Goal: Obtain resource: Obtain resource

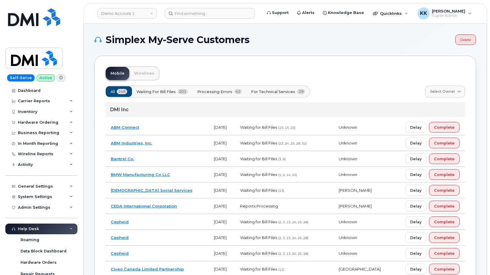
click at [279, 91] on span "For Technical Services" at bounding box center [273, 92] width 44 height 6
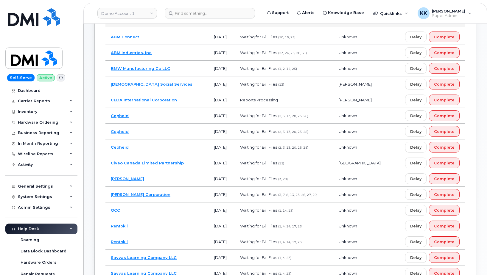
scroll to position [91, 0]
click at [180, 98] on td "CEDA International Corporation" at bounding box center [156, 100] width 103 height 16
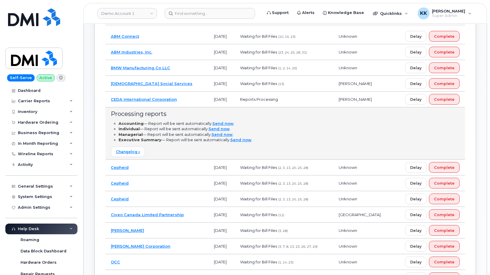
click at [183, 96] on td "CEDA International Corporation" at bounding box center [156, 100] width 103 height 16
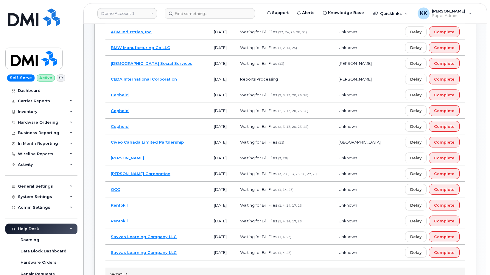
scroll to position [121, 0]
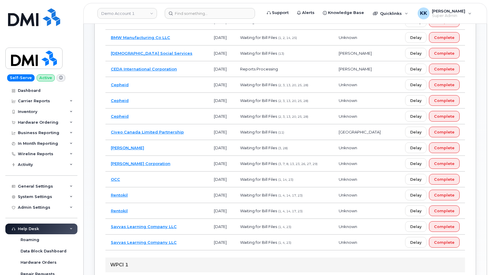
click at [174, 160] on td "Kiewit Corporation" at bounding box center [156, 164] width 103 height 16
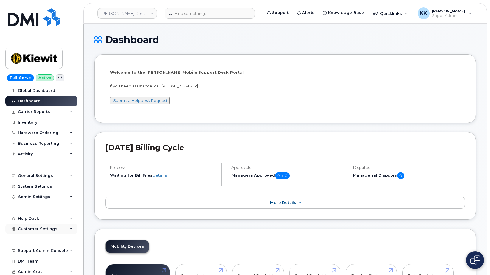
click at [47, 231] on span "Customer Settings" at bounding box center [38, 229] width 40 height 4
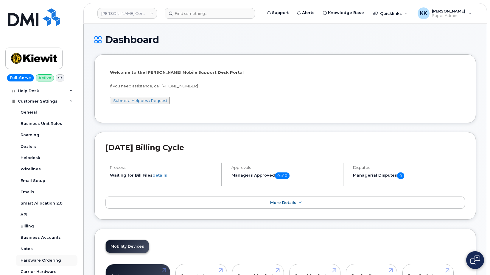
scroll to position [172, 0]
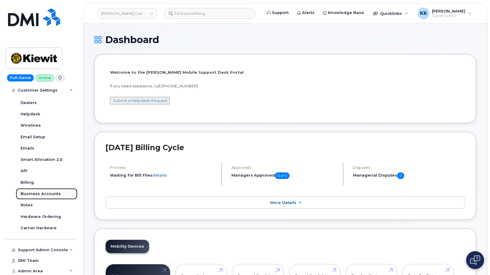
click at [46, 196] on div "Business Accounts" at bounding box center [41, 193] width 40 height 5
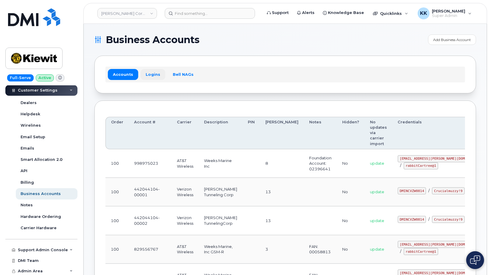
click at [149, 73] on link "Logins" at bounding box center [153, 74] width 25 height 11
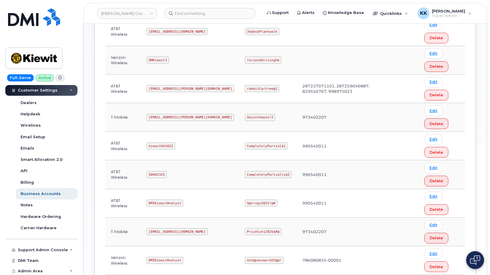
scroll to position [229, 0]
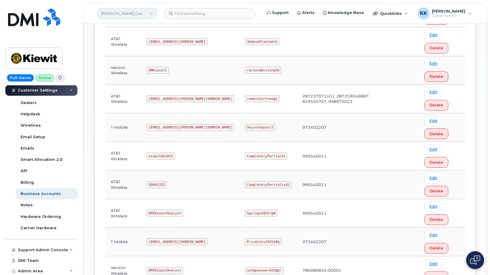
click at [122, 9] on link "Kiewit Corporation" at bounding box center [127, 13] width 60 height 11
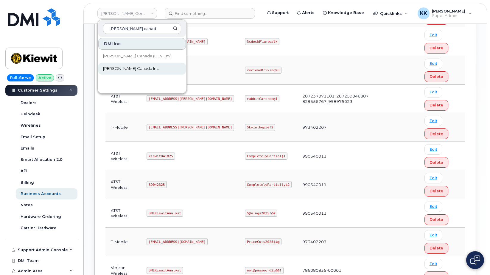
type input "kiewit canad"
click at [129, 68] on span "[PERSON_NAME] Canada Inc" at bounding box center [131, 69] width 56 height 6
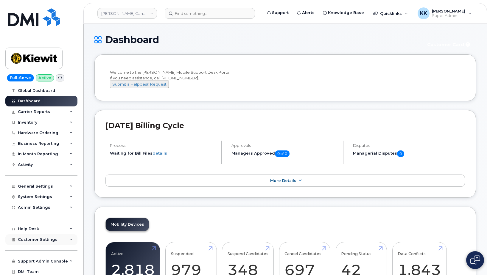
click at [50, 236] on div "Customer Settings" at bounding box center [41, 240] width 72 height 11
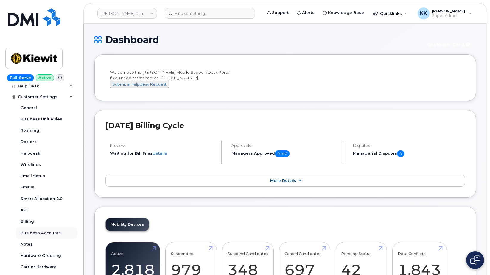
scroll to position [172, 0]
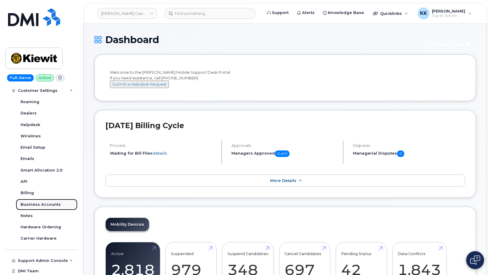
click at [41, 205] on div "Business Accounts" at bounding box center [41, 204] width 40 height 5
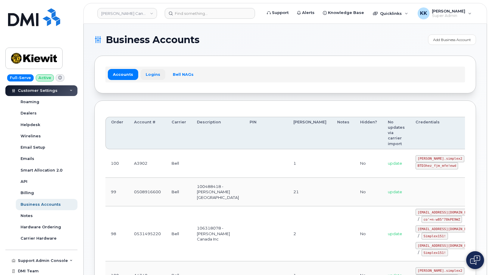
click at [149, 72] on link "Logins" at bounding box center [153, 74] width 25 height 11
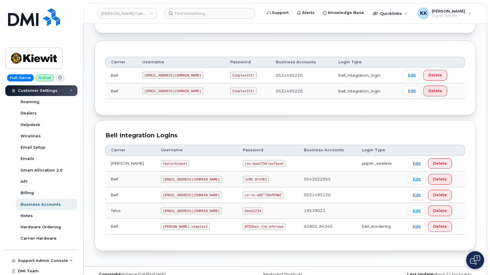
scroll to position [71, 0]
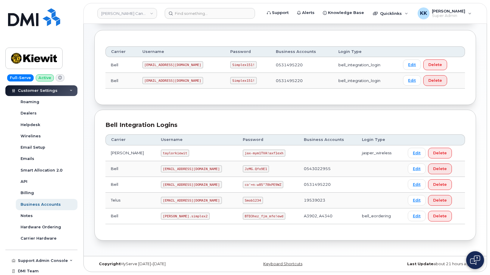
click at [166, 153] on code "taylorkiewit" at bounding box center [175, 153] width 28 height 7
click at [243, 156] on code "jax-mym1TVA!axf1exh" at bounding box center [264, 153] width 43 height 7
click at [243, 153] on code "jax-mym1TVA!axf1exh" at bounding box center [264, 153] width 43 height 7
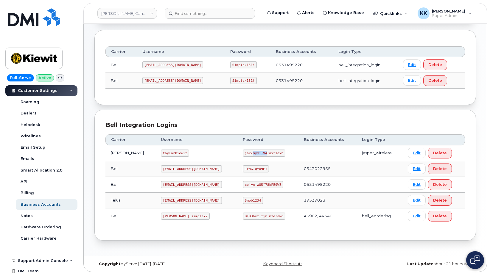
click at [243, 153] on code "jax-mym1TVA!axf1exh" at bounding box center [264, 153] width 43 height 7
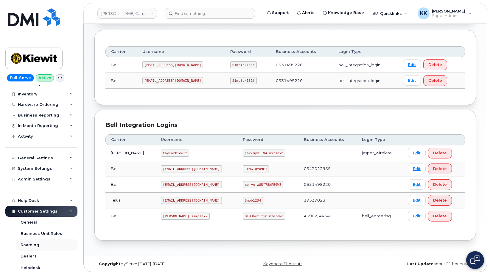
scroll to position [0, 0]
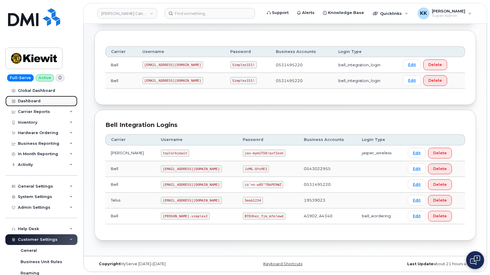
click at [28, 102] on div "Dashboard" at bounding box center [29, 101] width 23 height 5
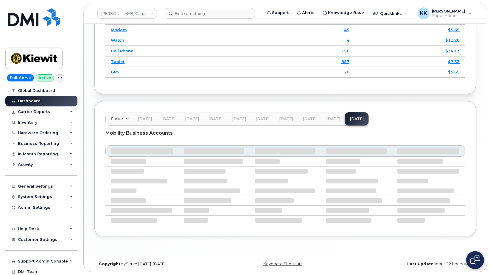
scroll to position [881, 0]
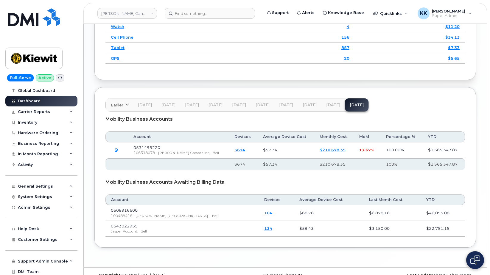
click at [306, 112] on button "[DATE]" at bounding box center [310, 105] width 24 height 13
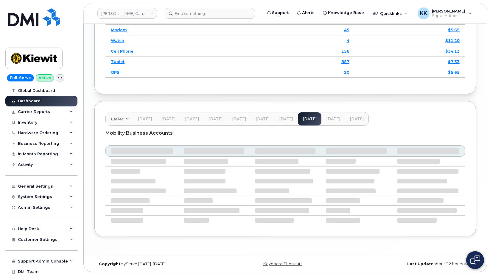
scroll to position [871, 0]
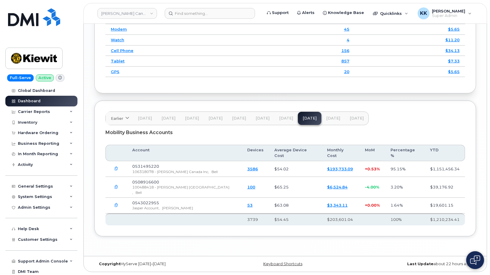
click at [117, 207] on icon "button" at bounding box center [116, 206] width 4 height 4
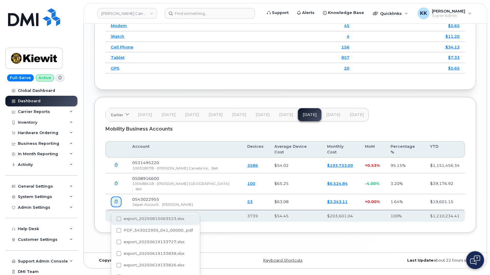
scroll to position [17, 0]
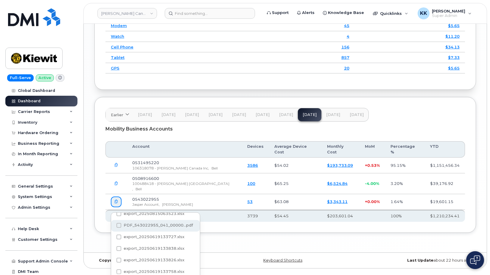
click at [145, 225] on span "PDF_543022955_041_00000...pdf" at bounding box center [158, 225] width 69 height 4
click at [112, 225] on input "PDF_543022955_041_00000...pdf" at bounding box center [110, 225] width 3 height 3
checkbox input "true"
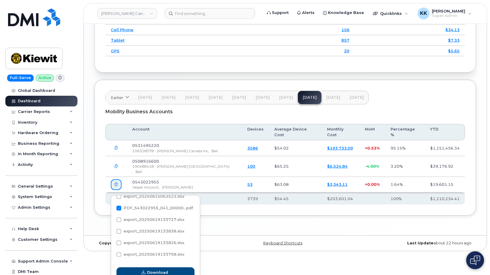
scroll to position [896, 0]
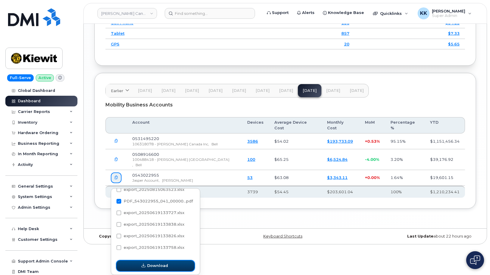
click at [174, 264] on button "Download" at bounding box center [155, 266] width 78 height 11
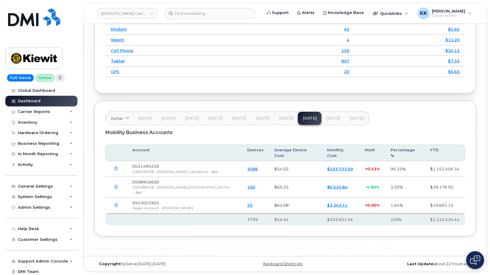
scroll to position [871, 0]
click at [336, 125] on button "[DATE]" at bounding box center [333, 118] width 24 height 13
click at [353, 121] on span "[DATE]" at bounding box center [357, 118] width 14 height 5
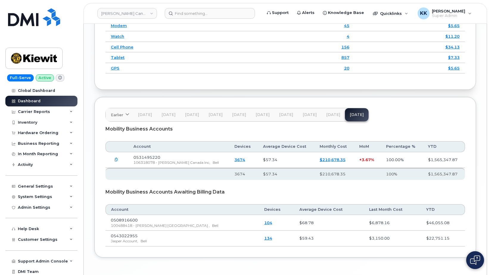
click at [337, 121] on button "[DATE]" at bounding box center [333, 114] width 24 height 13
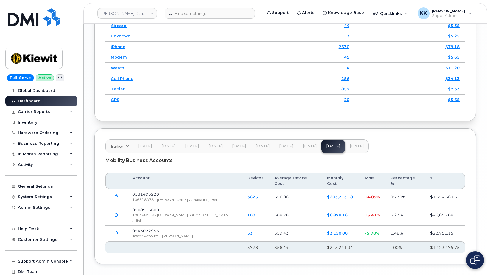
click at [345, 153] on button "[DATE]" at bounding box center [357, 146] width 24 height 13
click at [354, 149] on span "[DATE]" at bounding box center [357, 146] width 14 height 5
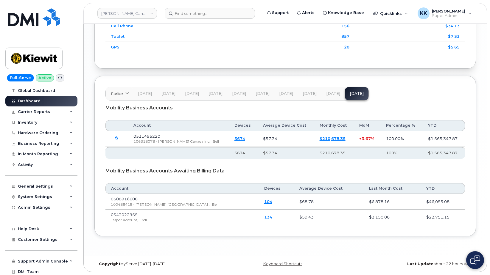
click at [327, 96] on span "[DATE]" at bounding box center [333, 93] width 14 height 5
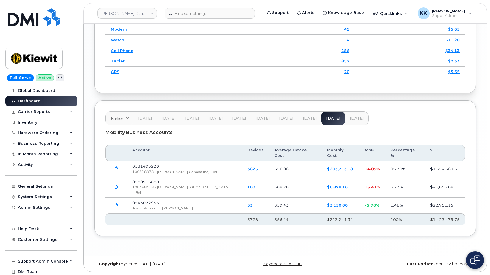
scroll to position [871, 0]
click at [357, 121] on span "[DATE]" at bounding box center [357, 118] width 14 height 5
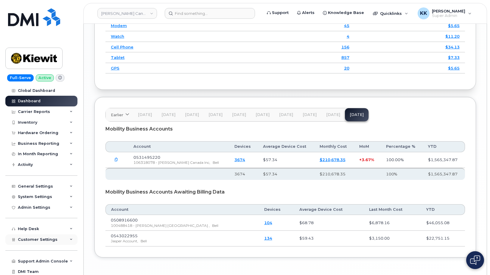
click at [40, 236] on div "Customer Settings" at bounding box center [41, 240] width 72 height 11
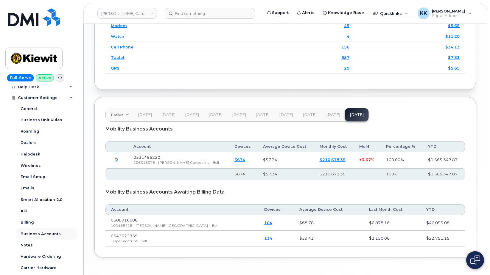
scroll to position [143, 0]
click at [39, 232] on div "Business Accounts" at bounding box center [41, 233] width 40 height 5
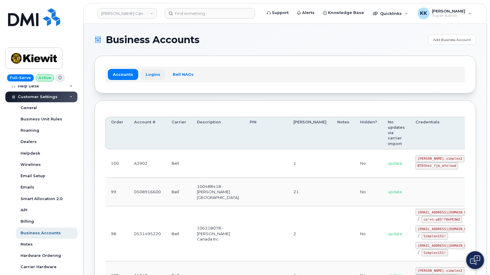
click at [152, 74] on link "Logins" at bounding box center [153, 74] width 25 height 11
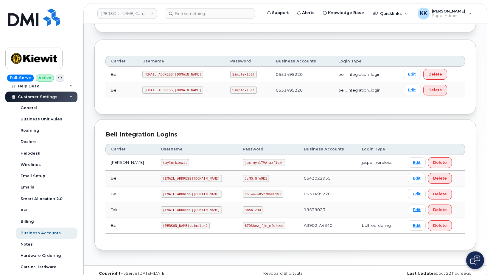
scroll to position [71, 0]
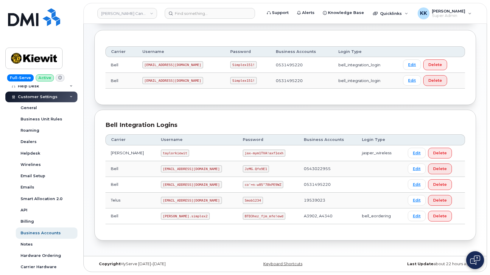
click at [179, 169] on code "[EMAIL_ADDRESS][DOMAIN_NAME]" at bounding box center [191, 169] width 61 height 7
click at [179, 168] on code "[EMAIL_ADDRESS][DOMAIN_NAME]" at bounding box center [191, 169] width 61 height 7
click at [243, 167] on code "JzMG.Qfo9E1" at bounding box center [256, 169] width 26 height 7
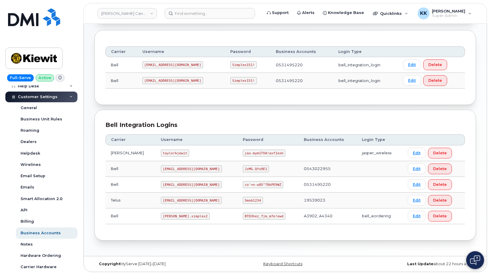
click at [243, 167] on code "JzMG.Qfo9E1" at bounding box center [256, 169] width 26 height 7
